Goal: Transaction & Acquisition: Purchase product/service

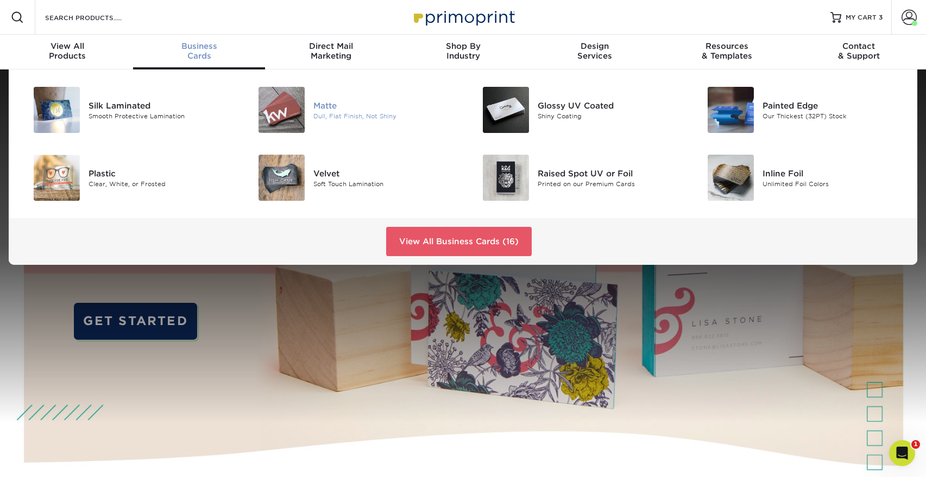
click at [326, 107] on div "Matte" at bounding box center [384, 105] width 142 height 12
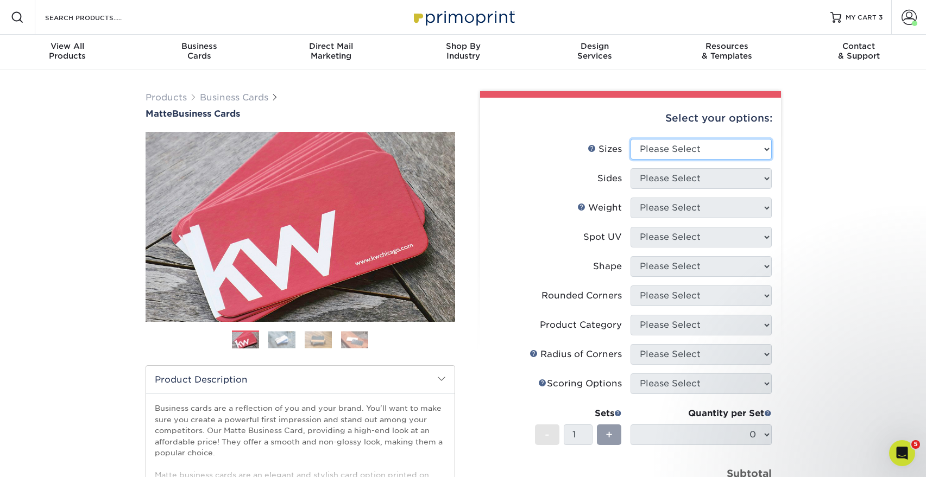
click at [662, 150] on select "Please Select 1.5" x 3.5" - Mini 1.75" x 3.5" - Mini 2" x 2" - Square 2" x 3" -…" at bounding box center [701, 149] width 141 height 21
select select "2.00x3.50"
click at [631, 139] on select "Please Select 1.5" x 3.5" - Mini 1.75" x 3.5" - Mini 2" x 2" - Square 2" x 3" -…" at bounding box center [701, 149] width 141 height 21
click at [668, 174] on select "Please Select Print Both Sides Print Front Only" at bounding box center [701, 178] width 141 height 21
select select "13abbda7-1d64-4f25-8bb2-c179b224825d"
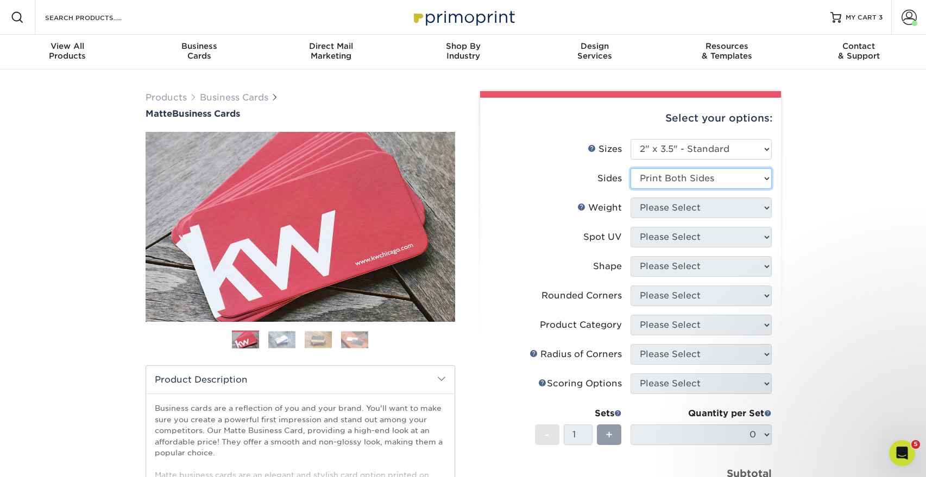
click at [631, 168] on select "Please Select Print Both Sides Print Front Only" at bounding box center [701, 178] width 141 height 21
click at [655, 212] on select "Please Select 16PT 14PT" at bounding box center [701, 208] width 141 height 21
select select "16PT"
click at [631, 198] on select "Please Select 16PT 14PT" at bounding box center [701, 208] width 141 height 21
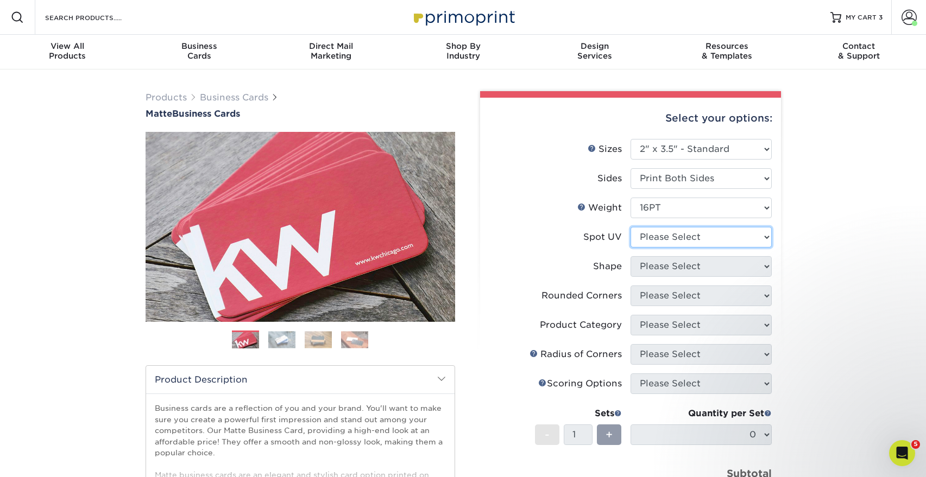
click at [665, 241] on select "Please Select No Spot UV Front and Back (Both Sides) Front Only Back Only" at bounding box center [701, 237] width 141 height 21
select select "3"
click at [631, 227] on select "Please Select No Spot UV Front and Back (Both Sides) Front Only Back Only" at bounding box center [701, 237] width 141 height 21
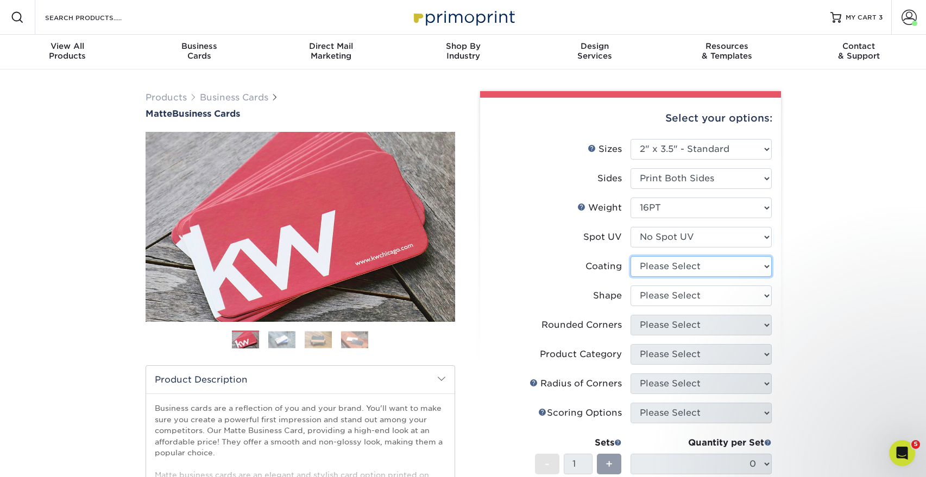
click at [668, 266] on select at bounding box center [701, 266] width 141 height 21
select select "121bb7b5-3b4d-429f-bd8d-bbf80e953313"
click at [631, 256] on select at bounding box center [701, 266] width 141 height 21
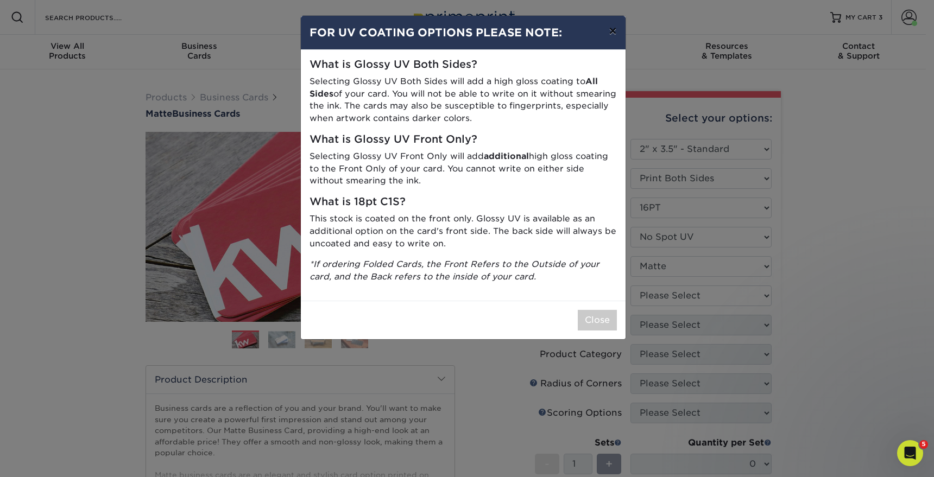
click at [609, 33] on button "×" at bounding box center [612, 31] width 25 height 30
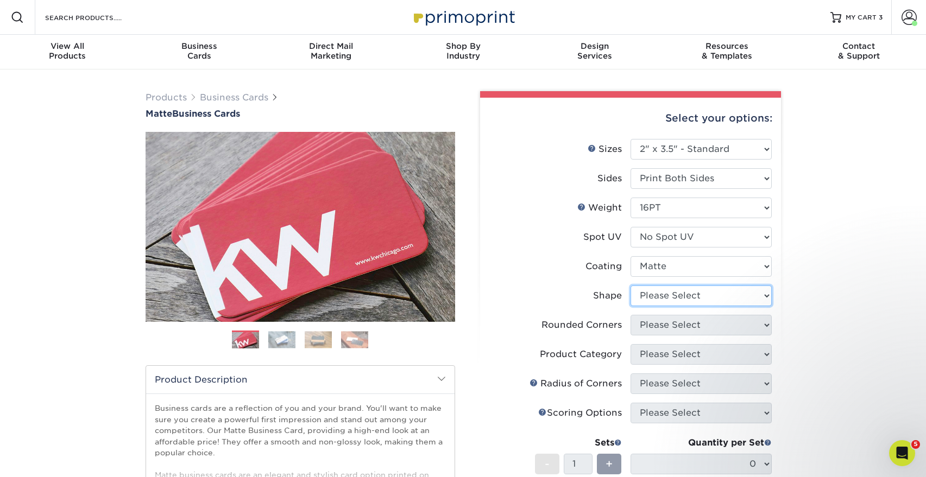
click at [667, 295] on select "Please Select Standard Oval" at bounding box center [701, 296] width 141 height 21
select select "standard"
click at [631, 286] on select "Please Select Standard Oval" at bounding box center [701, 296] width 141 height 21
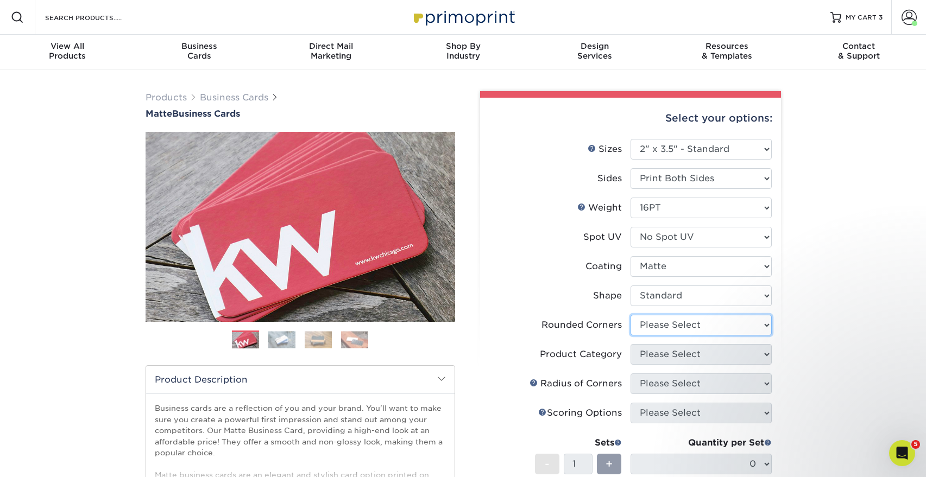
click at [653, 328] on select "Please Select Yes - Round 2 Corners Yes - Round 4 Corners No" at bounding box center [701, 325] width 141 height 21
select select "0"
click at [631, 315] on select "Please Select Yes - Round 2 Corners Yes - Round 4 Corners No" at bounding box center [701, 325] width 141 height 21
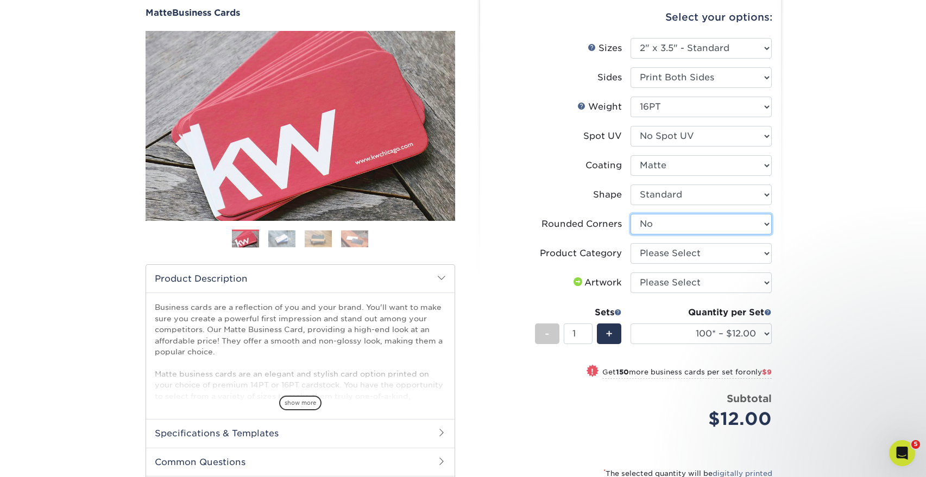
scroll to position [109, 0]
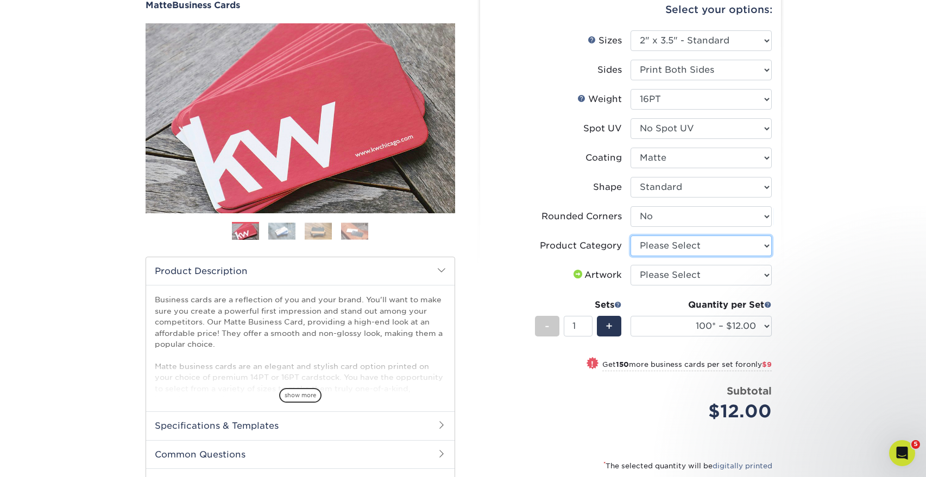
click at [662, 251] on select "Please Select Business Cards" at bounding box center [701, 246] width 141 height 21
select select "3b5148f1-0588-4f88-a218-97bcfdce65c1"
click at [631, 236] on select "Please Select Business Cards" at bounding box center [701, 246] width 141 height 21
click at [656, 273] on select "Please Select I will upload files I need a design - $100" at bounding box center [701, 275] width 141 height 21
select select "upload"
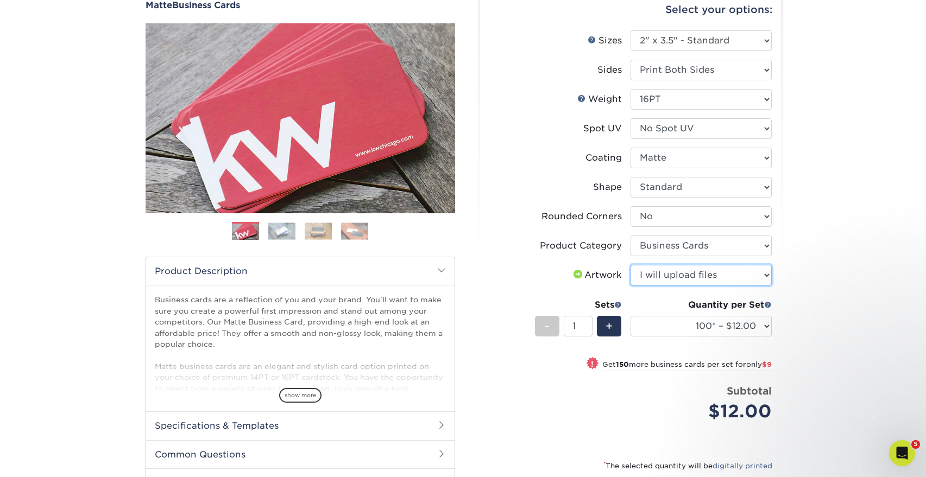
click at [631, 265] on select "Please Select I will upload files I need a design - $100" at bounding box center [701, 275] width 141 height 21
click at [757, 327] on select "100* – $12.00 250* – $21.00 500 – $42.00 1000 – $53.00 2500 – $95.00 5000 – $18…" at bounding box center [701, 326] width 141 height 21
select select "250* – $21.00"
click at [631, 316] on select "100* – $12.00 250* – $21.00 500 – $42.00 1000 – $53.00 2500 – $95.00 5000 – $18…" at bounding box center [701, 326] width 141 height 21
click at [798, 354] on div "Products Business Cards Matte Business Cards Previous Next 100 $ 9" at bounding box center [463, 284] width 926 height 647
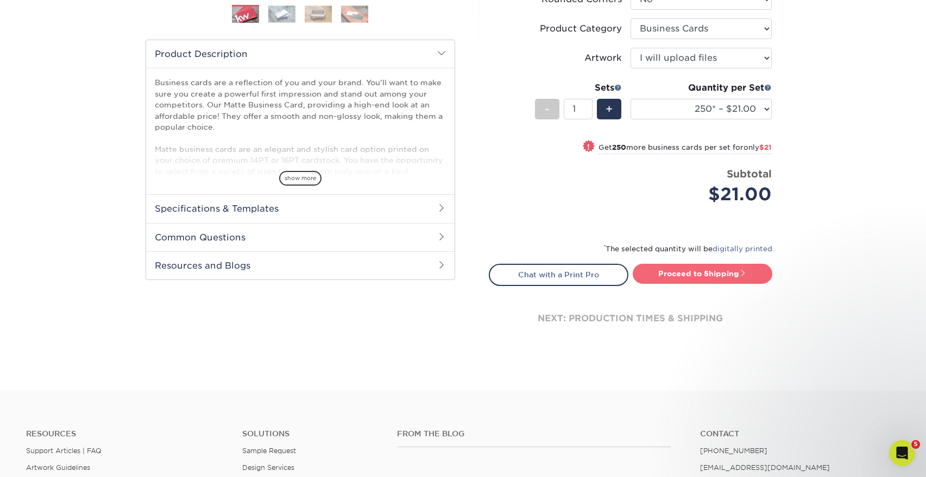
click at [719, 266] on link "Proceed to Shipping" at bounding box center [703, 274] width 140 height 20
type input "Set 1"
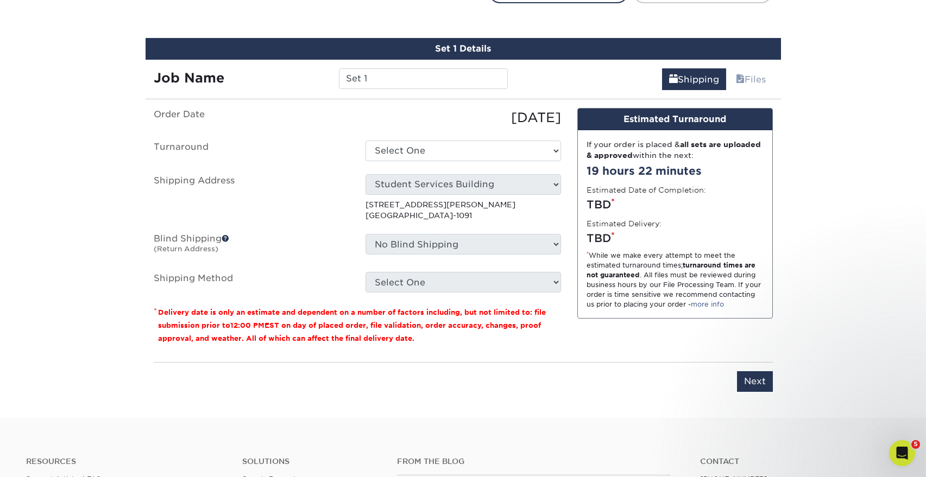
scroll to position [620, 0]
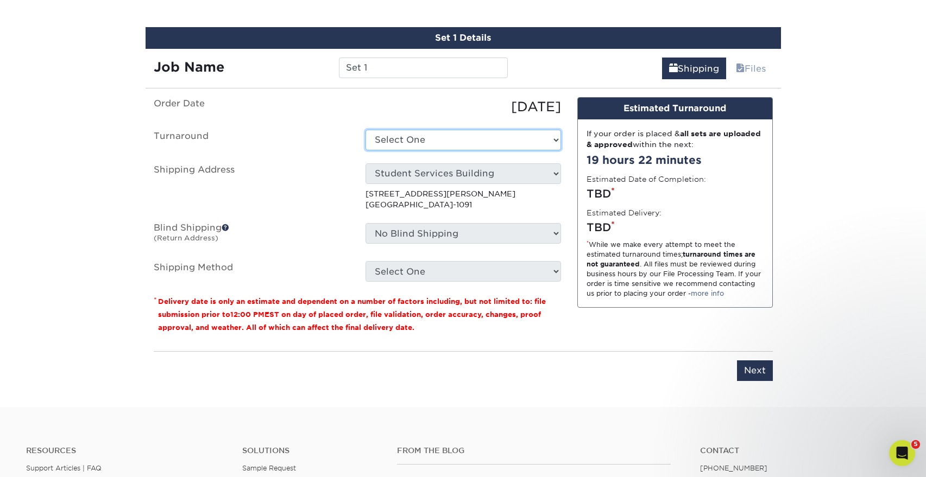
click at [424, 140] on select "Select One 2-4 Business Days 2 Day Next Business Day" at bounding box center [464, 140] width 196 height 21
select select "23721297-b68b-4846-ba83-3171e6bd9d78"
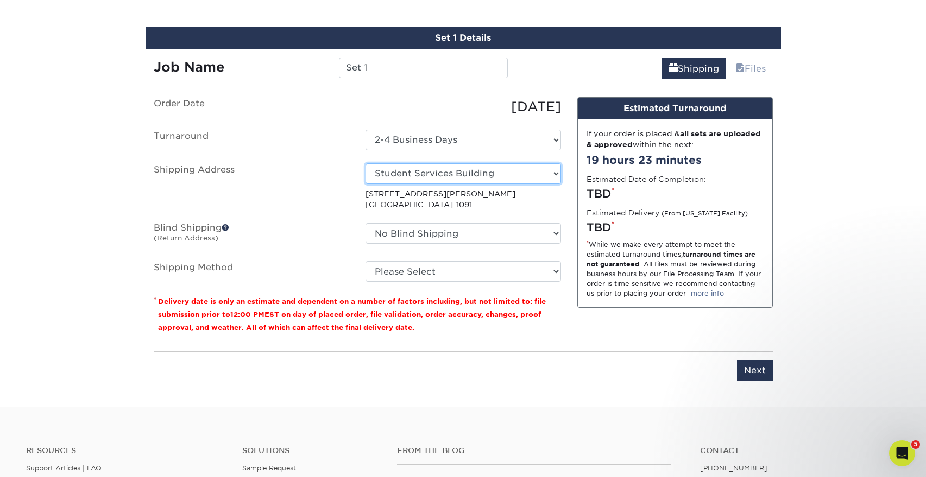
click at [445, 177] on select "Select One ERIN SSB - Materials Management SSB Ground Floor Student Services Bu…" at bounding box center [464, 173] width 196 height 21
click at [366, 163] on select "Select One ERIN SSB - Materials Management SSB Ground Floor Student Services Bu…" at bounding box center [464, 173] width 196 height 21
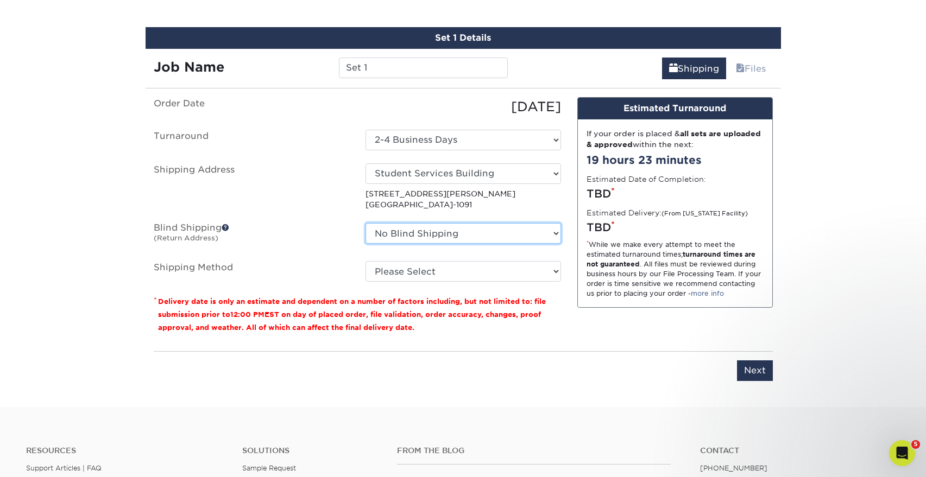
click at [439, 237] on select "No Blind Shipping ERIN SSB - Materials Management SSB Ground Floor Student Serv…" at bounding box center [464, 233] width 196 height 21
click at [366, 223] on select "No Blind Shipping ERIN SSB - Materials Management SSB Ground Floor Student Serv…" at bounding box center [464, 233] width 196 height 21
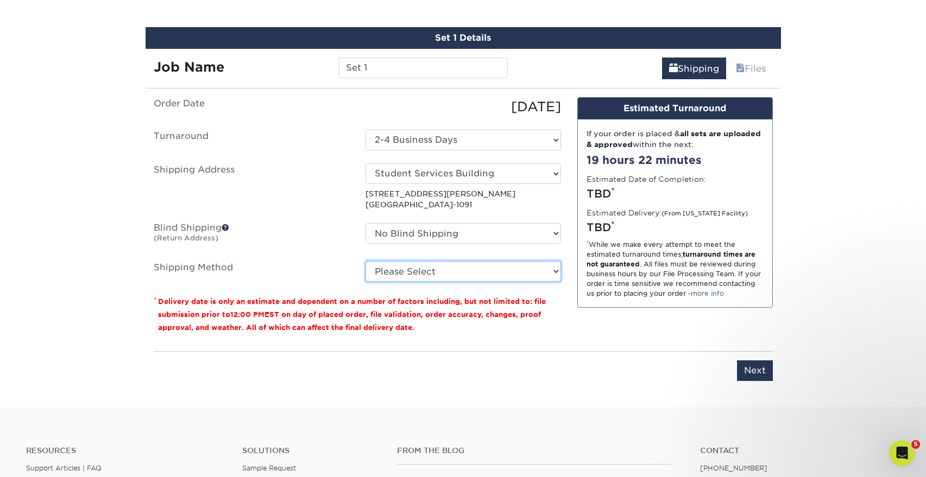
click at [425, 271] on select "Please Select Ground Shipping (+$7.84) 3 Day Shipping Service (+$15.34) 2 Day A…" at bounding box center [464, 271] width 196 height 21
select select "03"
click at [366, 261] on select "Please Select Ground Shipping (+$7.84) 3 Day Shipping Service (+$15.34) 2 Day A…" at bounding box center [464, 271] width 196 height 21
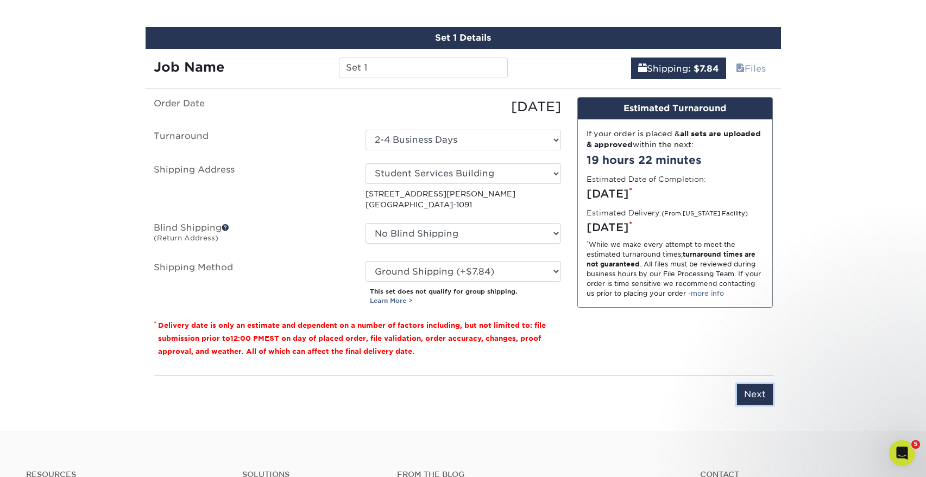
drag, startPoint x: 753, startPoint y: 392, endPoint x: 762, endPoint y: 388, distance: 9.0
click at [753, 392] on input "Next" at bounding box center [755, 395] width 36 height 21
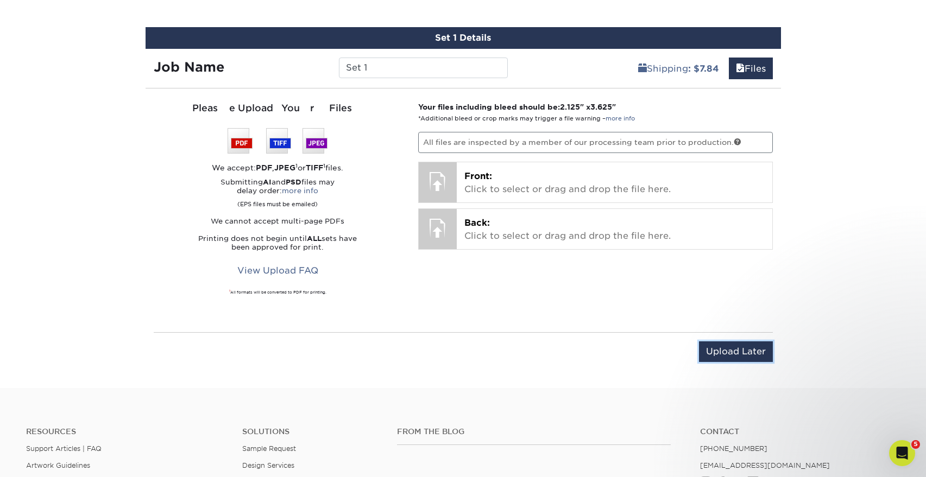
click at [726, 352] on input "Upload Later" at bounding box center [736, 352] width 74 height 21
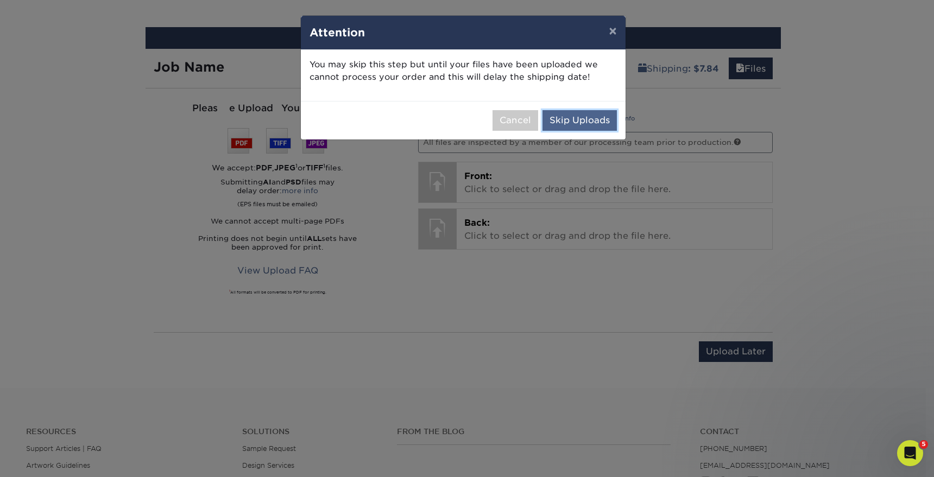
click at [568, 122] on button "Skip Uploads" at bounding box center [580, 120] width 74 height 21
